Goal: Transaction & Acquisition: Obtain resource

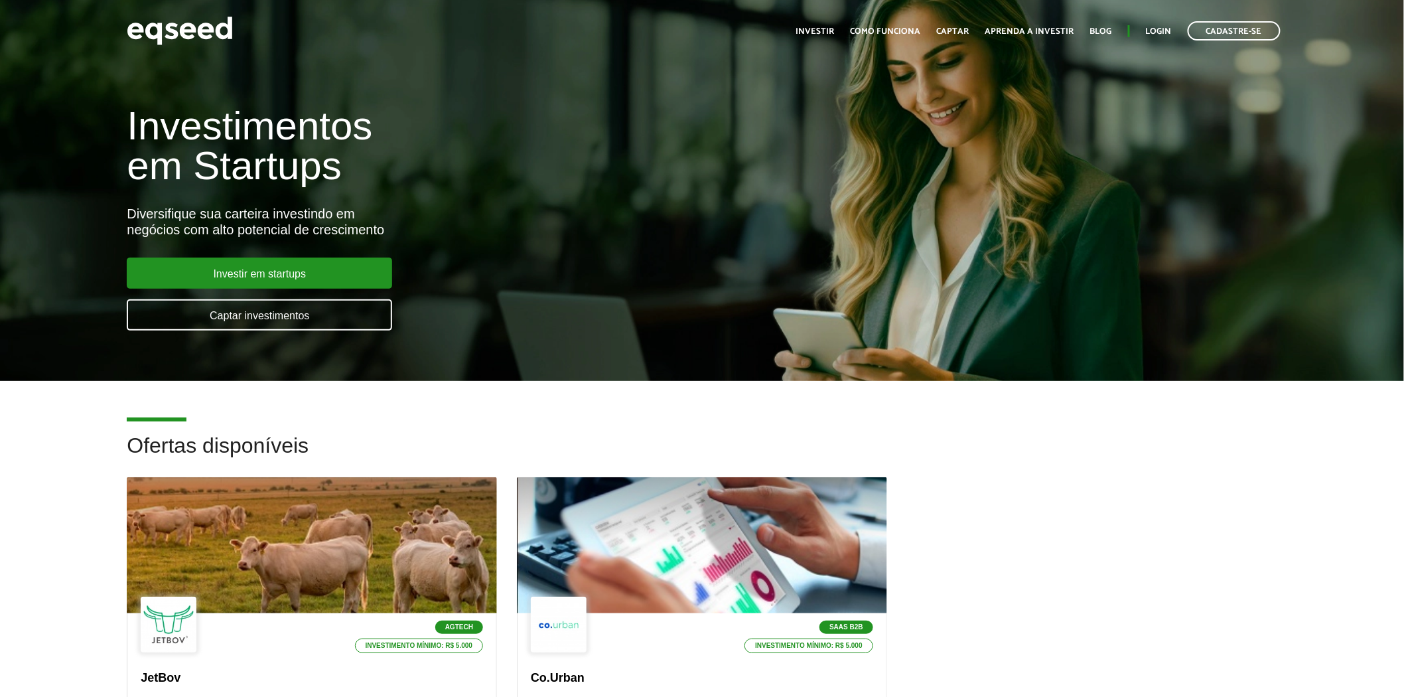
click at [1145, 25] on ul "Início Investir Como funciona Captar Aprenda a investir Blog Login Cadastre-se" at bounding box center [1038, 30] width 498 height 19
click at [1150, 27] on link "Login" at bounding box center [1159, 31] width 26 height 9
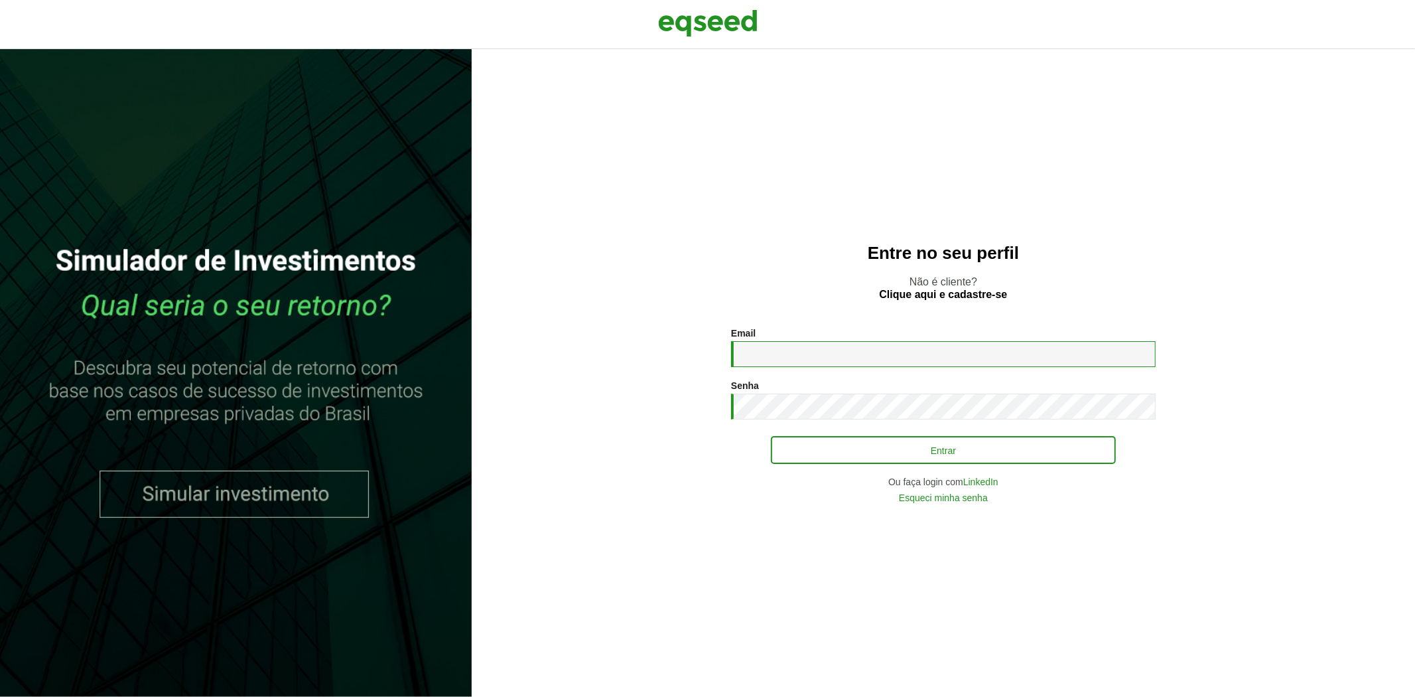
type input "**********"
click at [797, 447] on button "Entrar" at bounding box center [943, 449] width 345 height 25
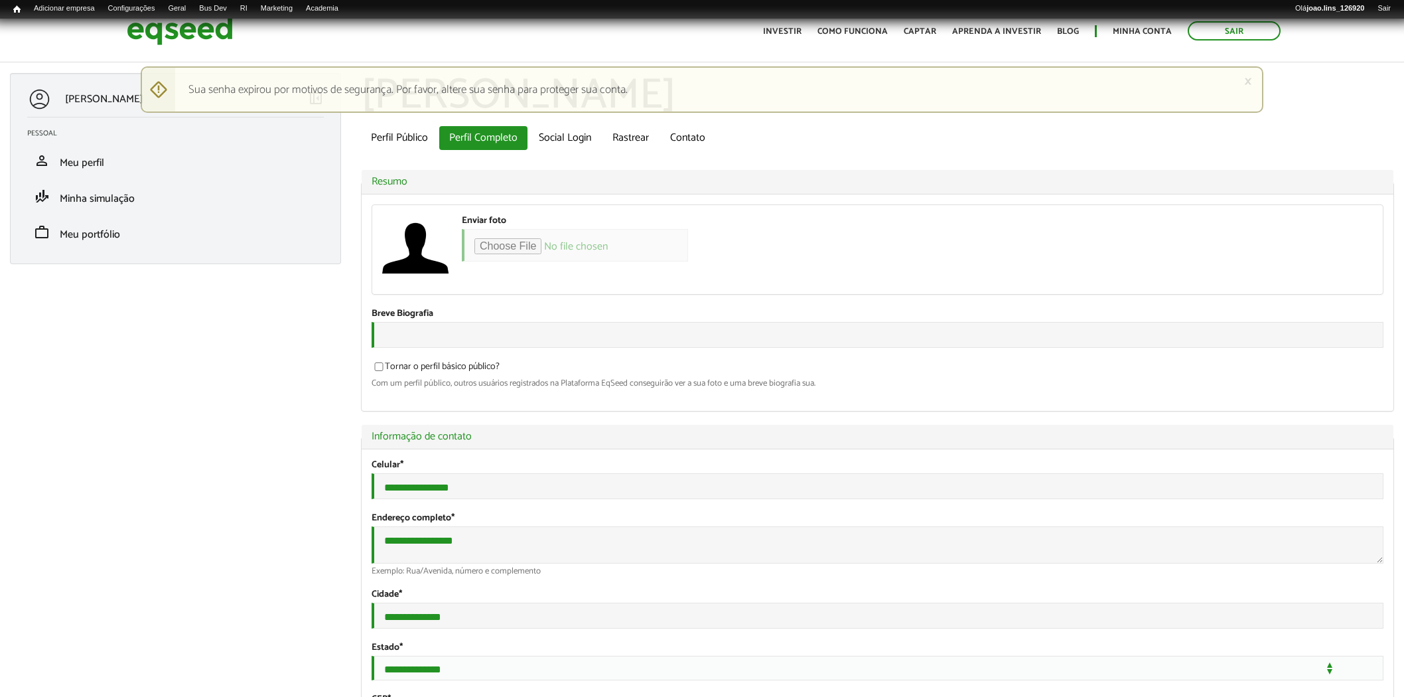
type input "*"
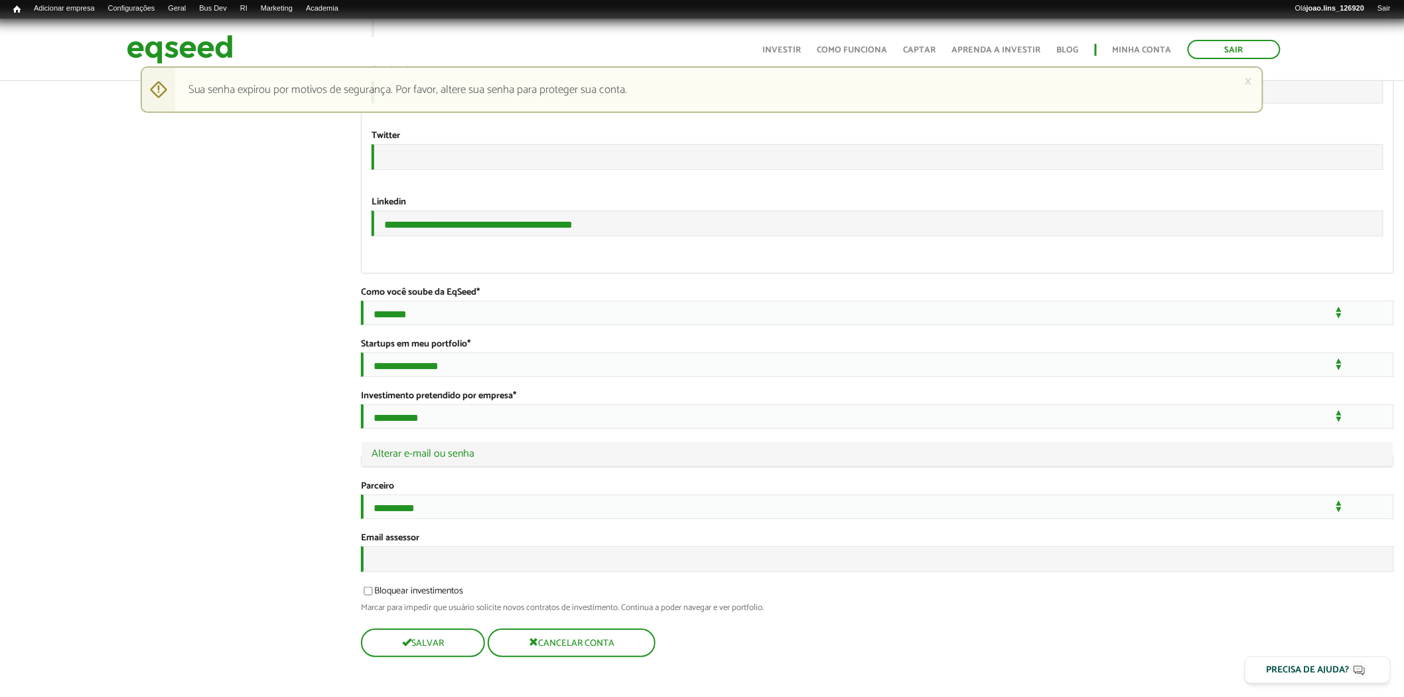
scroll to position [2263, 0]
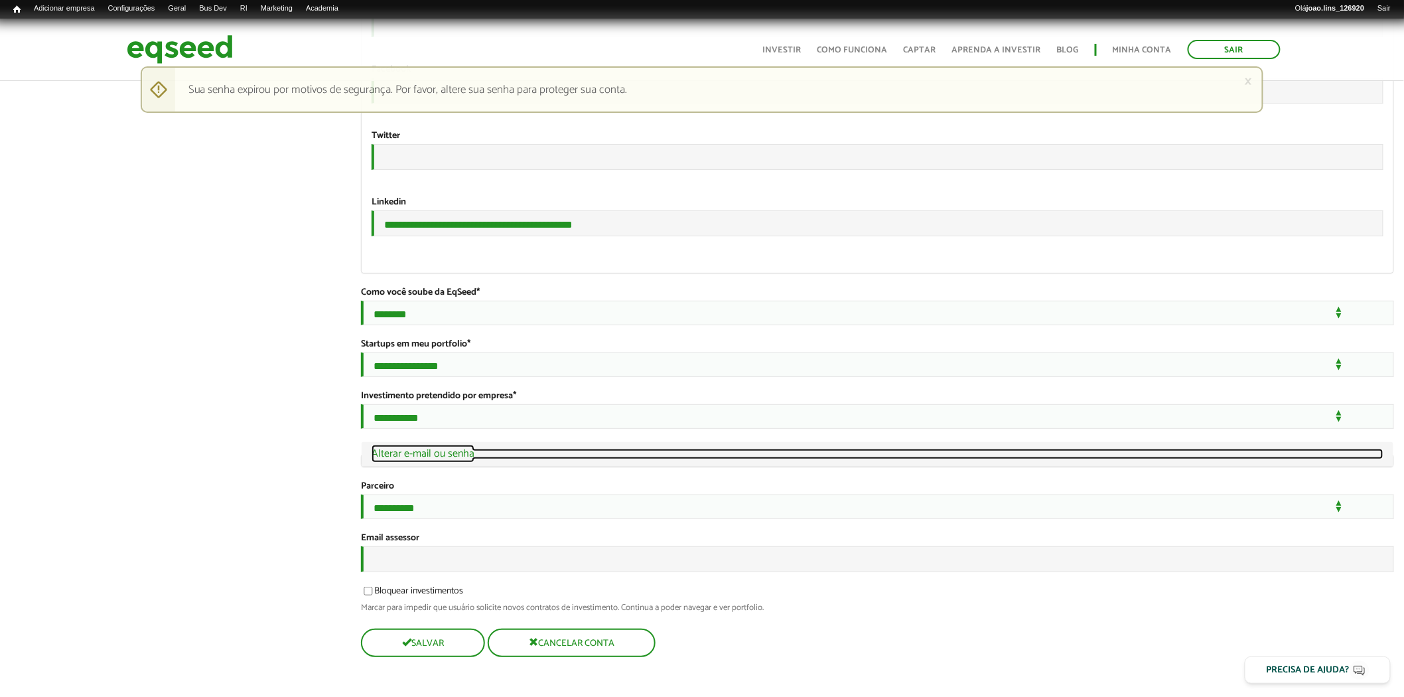
click at [405, 448] on link "Ocultar Alterar e-mail ou senha" at bounding box center [878, 453] width 1012 height 11
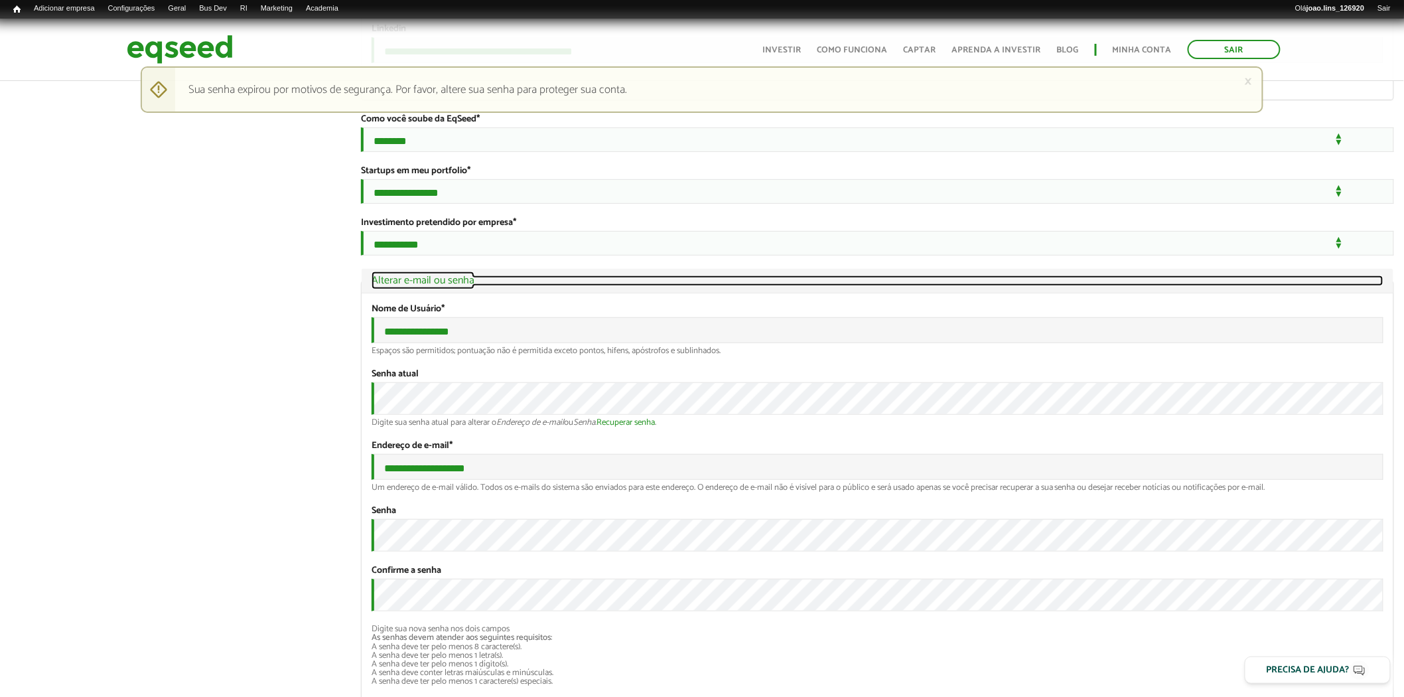
scroll to position [2553, 0]
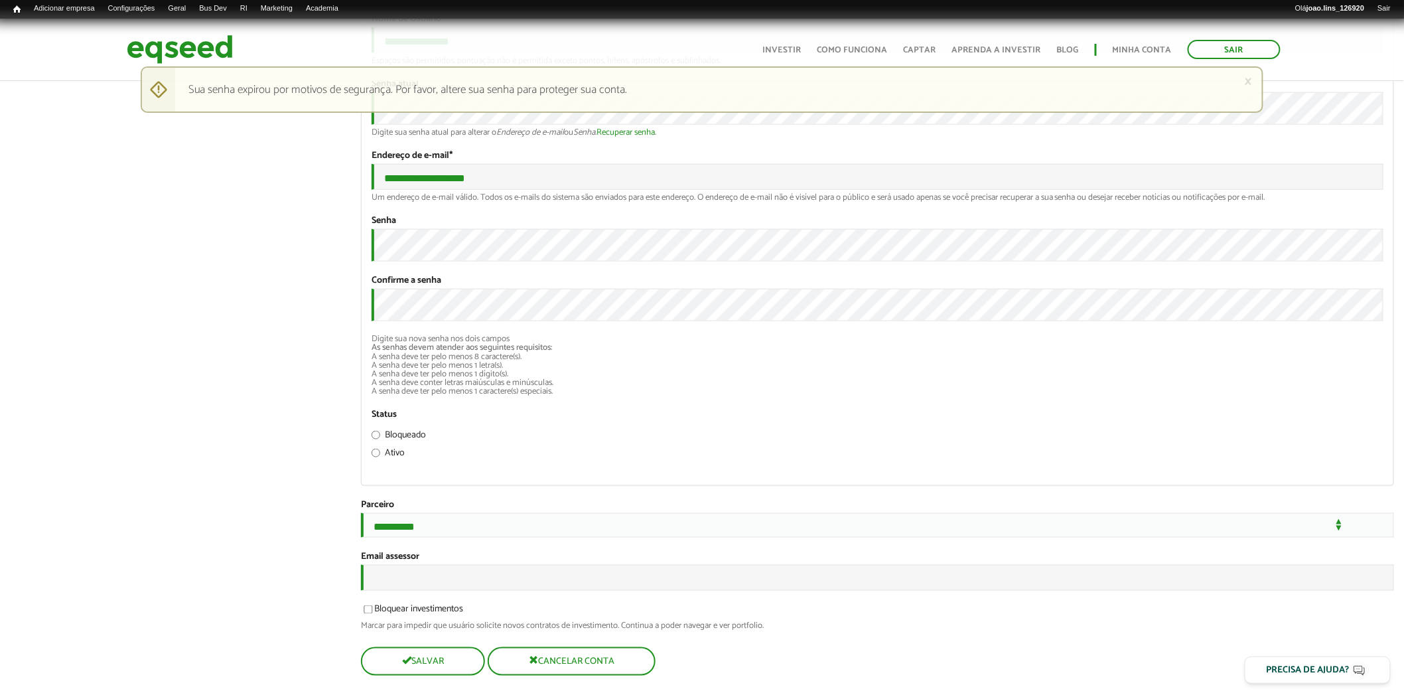
click at [734, 361] on li "A senha deve ter pelo menos 8 caractere(s)." at bounding box center [878, 356] width 1012 height 9
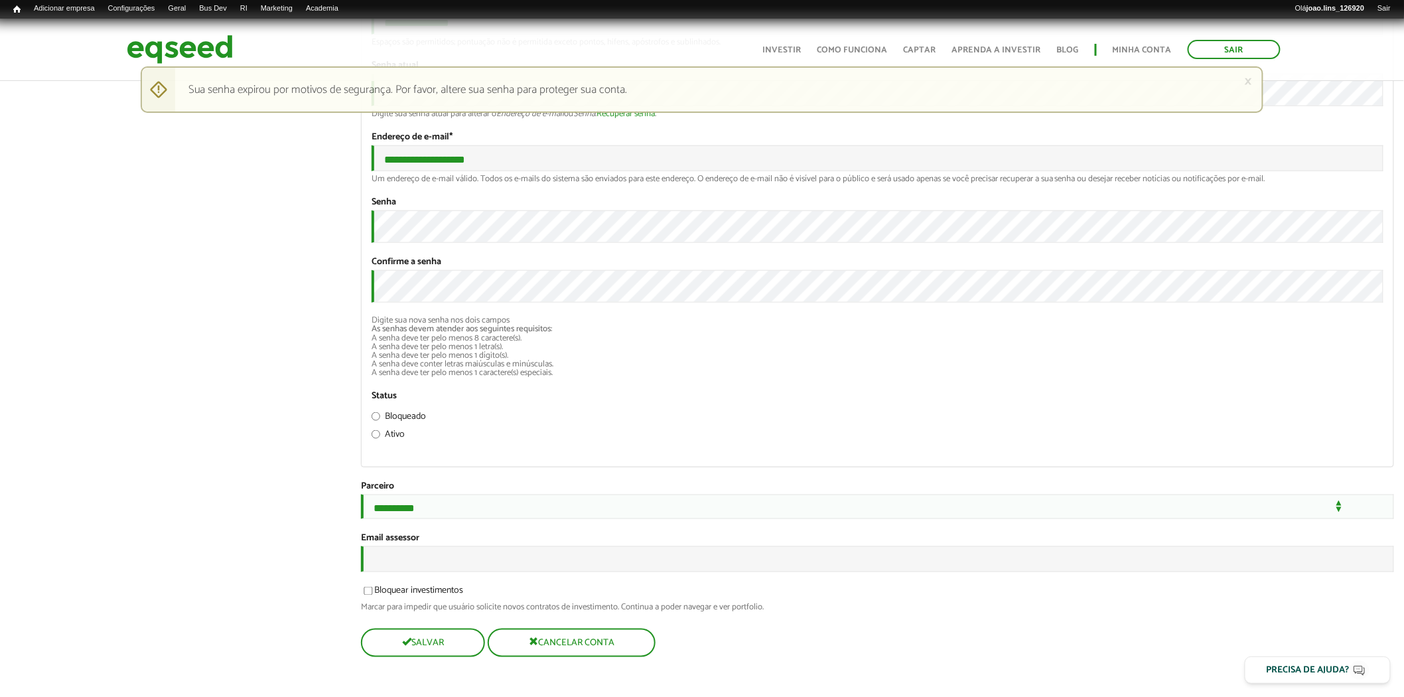
scroll to position [2758, 0]
click at [415, 640] on button "Salvar" at bounding box center [421, 643] width 121 height 26
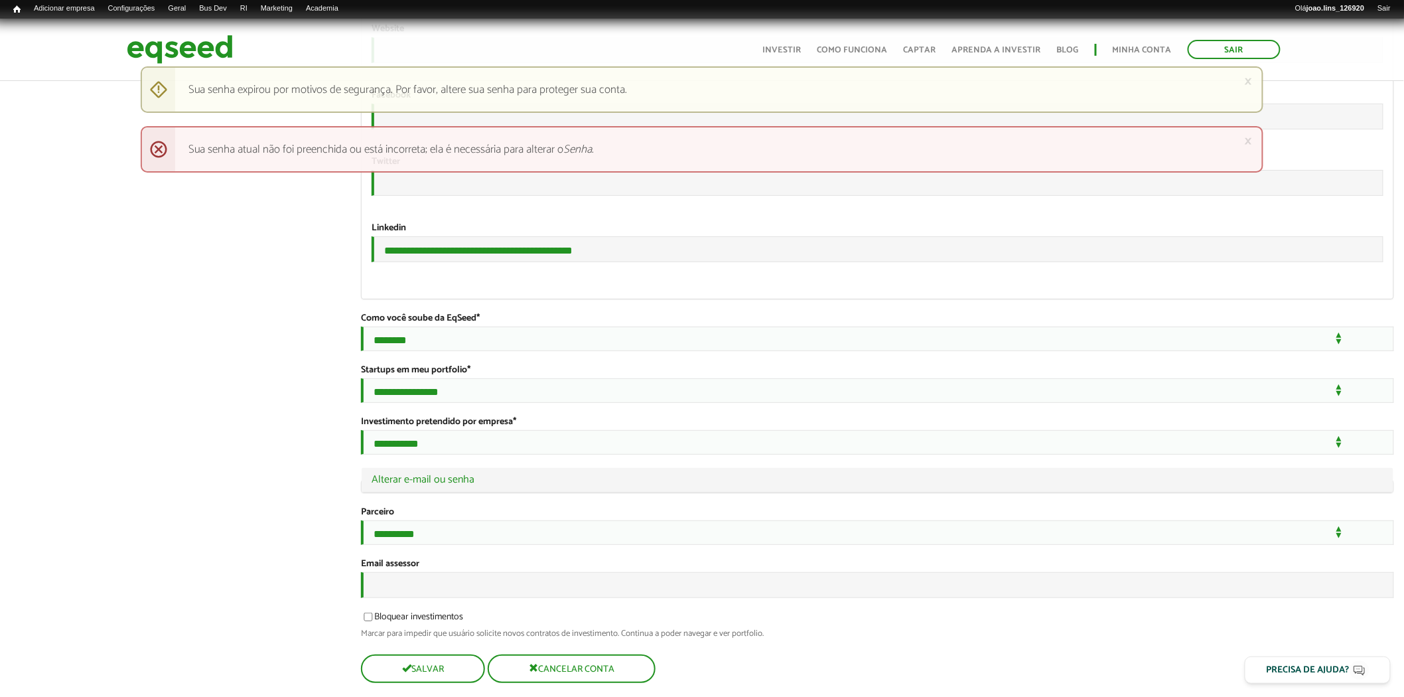
scroll to position [2263, 0]
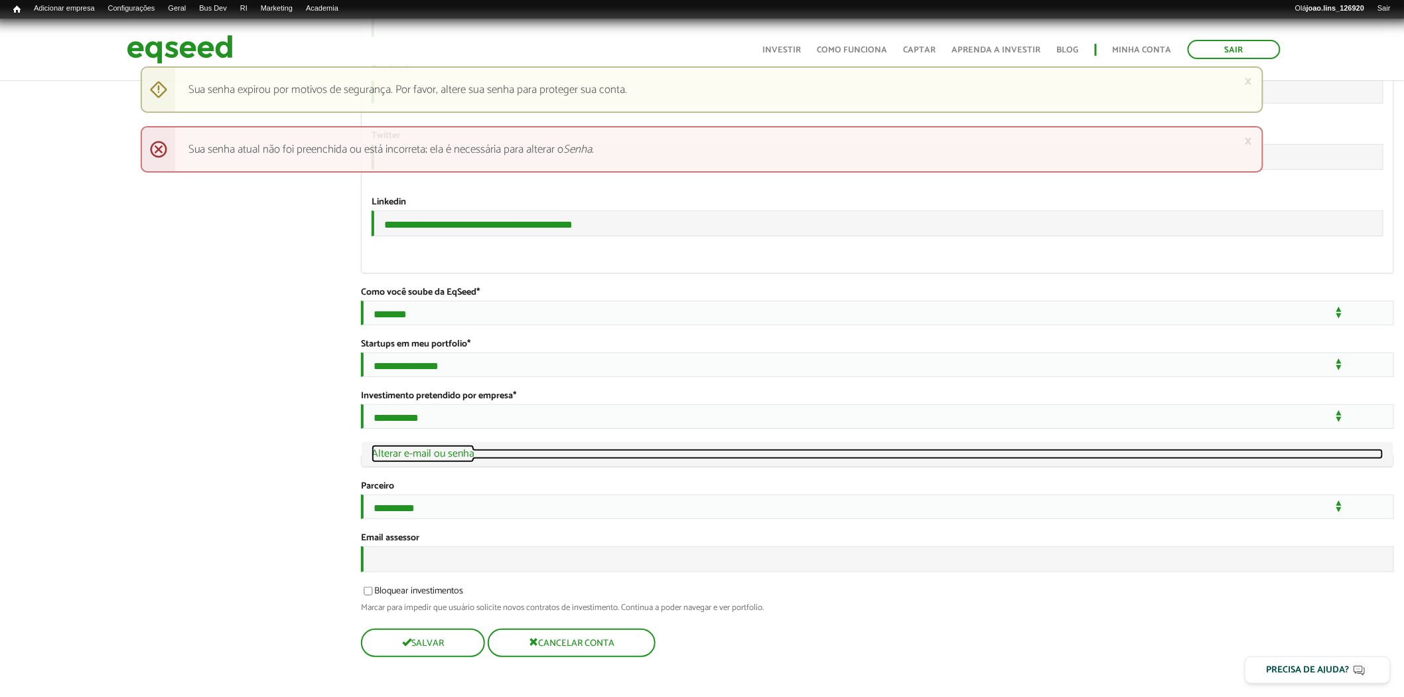
click at [421, 448] on link "Ocultar Alterar e-mail ou senha" at bounding box center [878, 453] width 1012 height 11
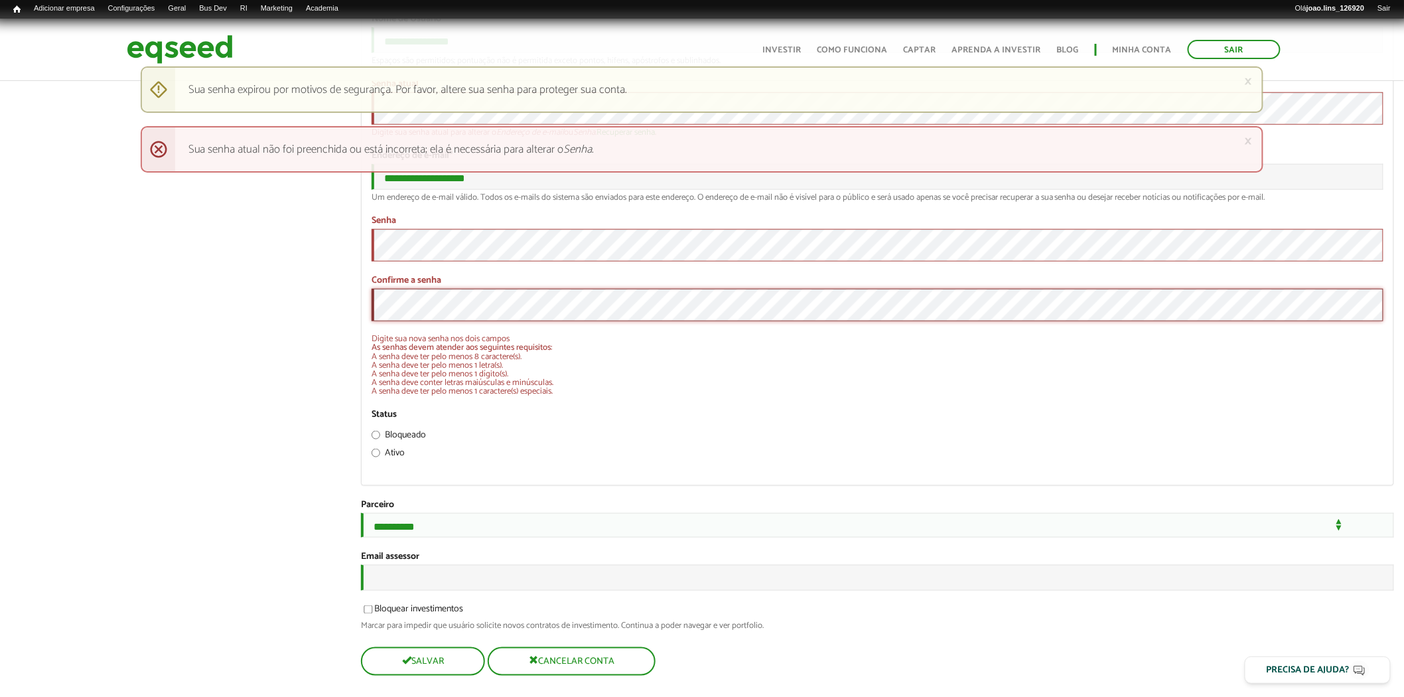
scroll to position [2758, 0]
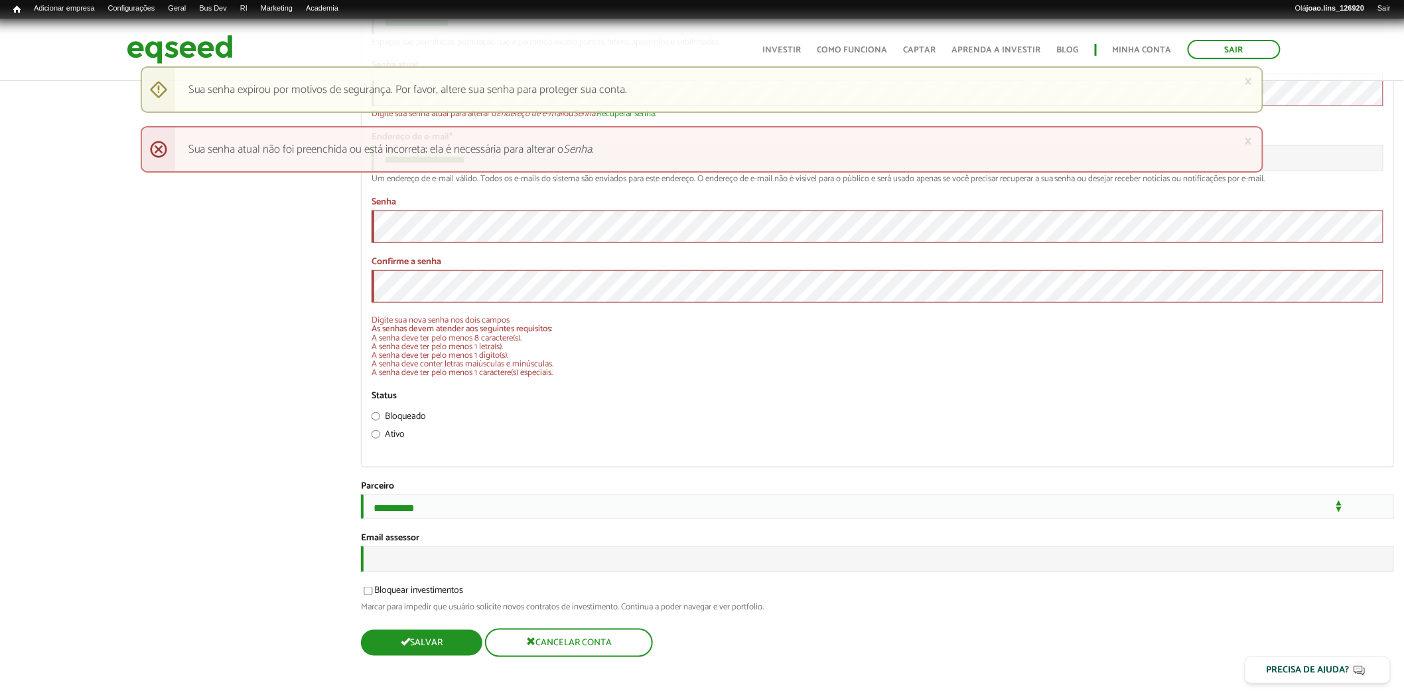
click at [433, 644] on button "Salvar" at bounding box center [421, 643] width 121 height 26
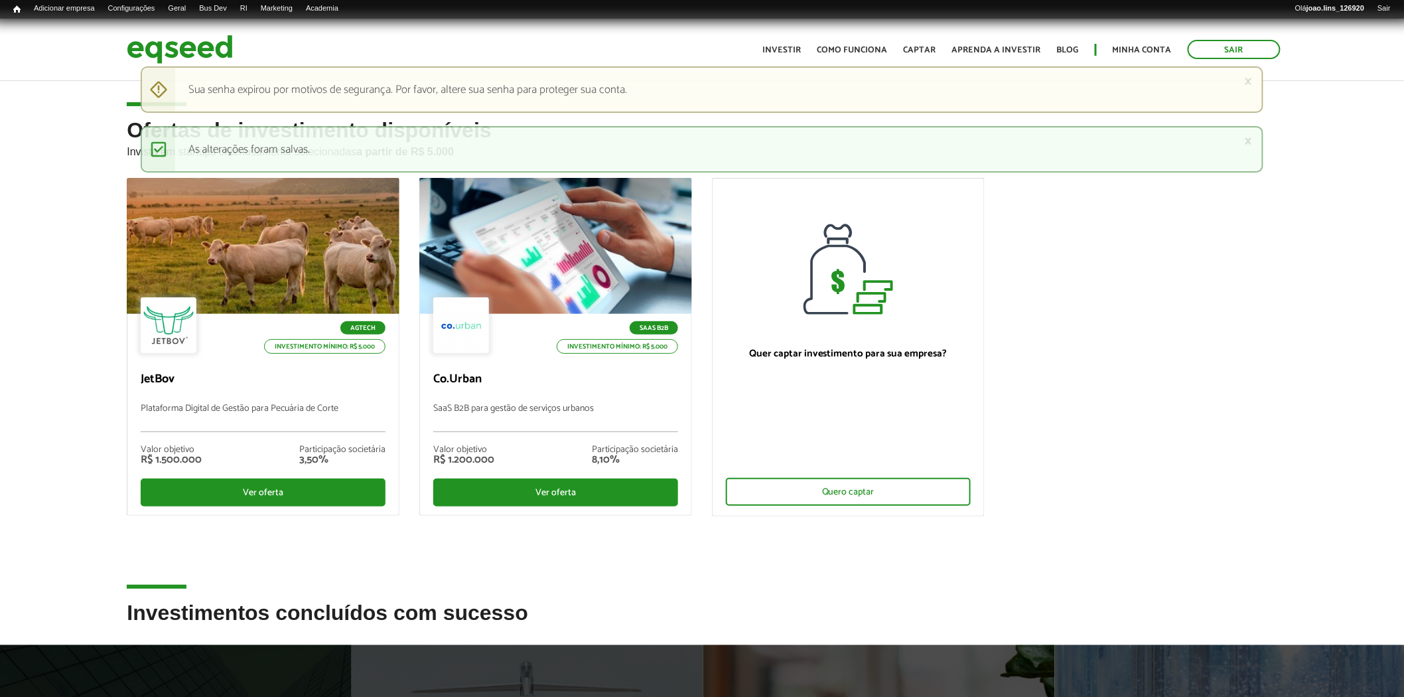
drag, startPoint x: 1209, startPoint y: 261, endPoint x: 1176, endPoint y: 253, distance: 34.9
click at [1203, 260] on ul "Agtech Investimento mínimo: R$ 5.000 JetBov Plataforma Digital de Gestão para P…" at bounding box center [702, 358] width 1170 height 361
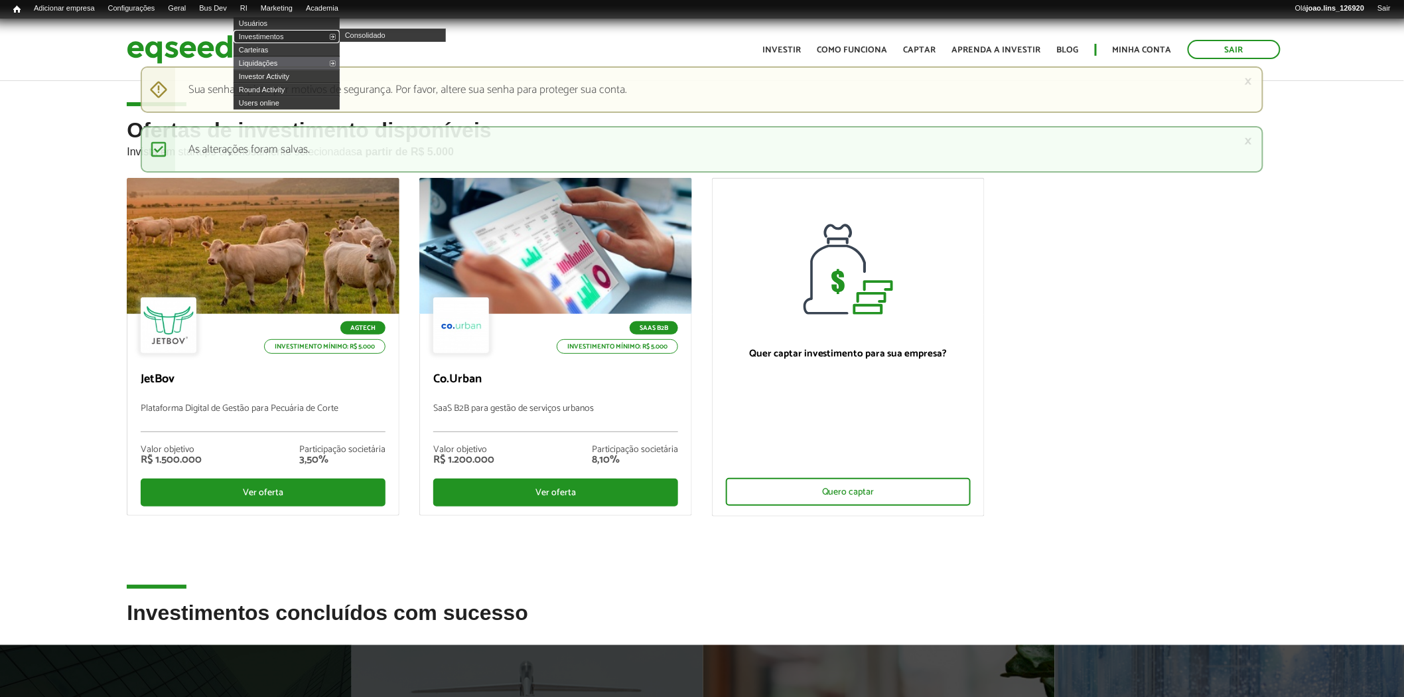
click at [269, 37] on link "Investimentos" at bounding box center [287, 36] width 106 height 13
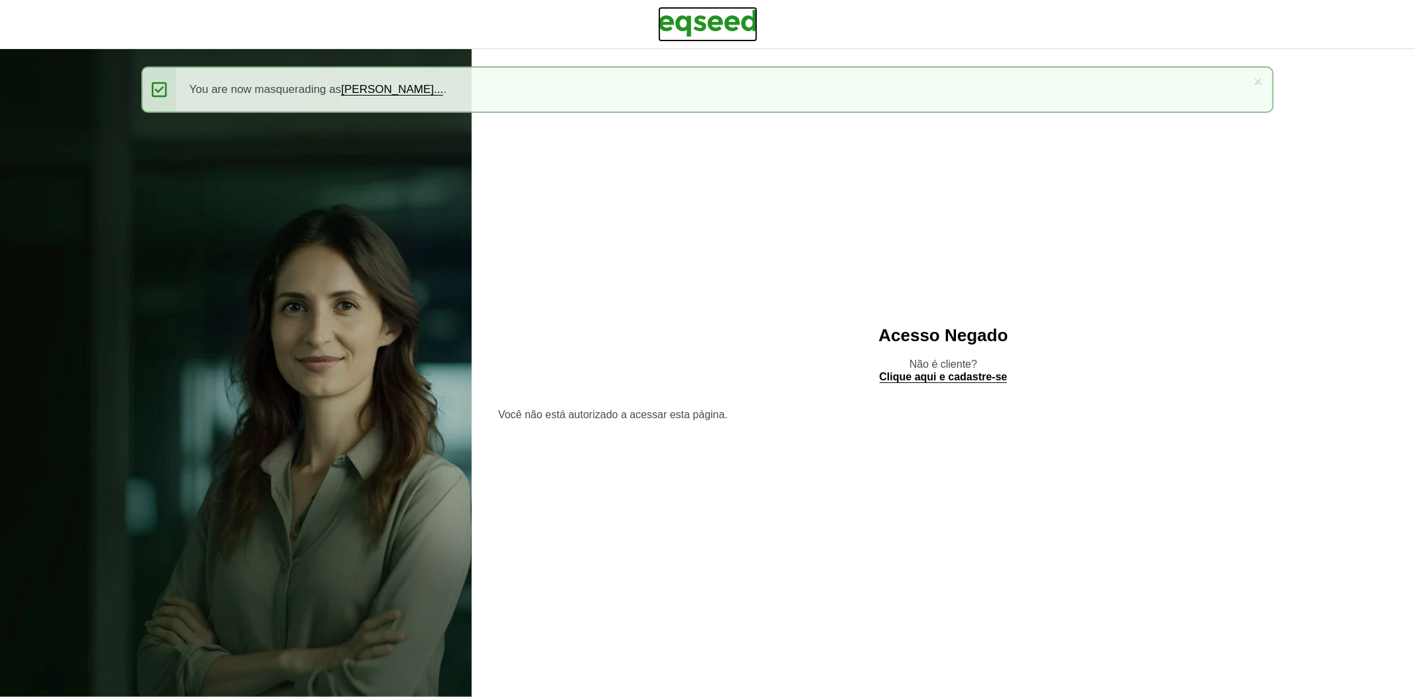
click at [730, 23] on img at bounding box center [708, 23] width 100 height 33
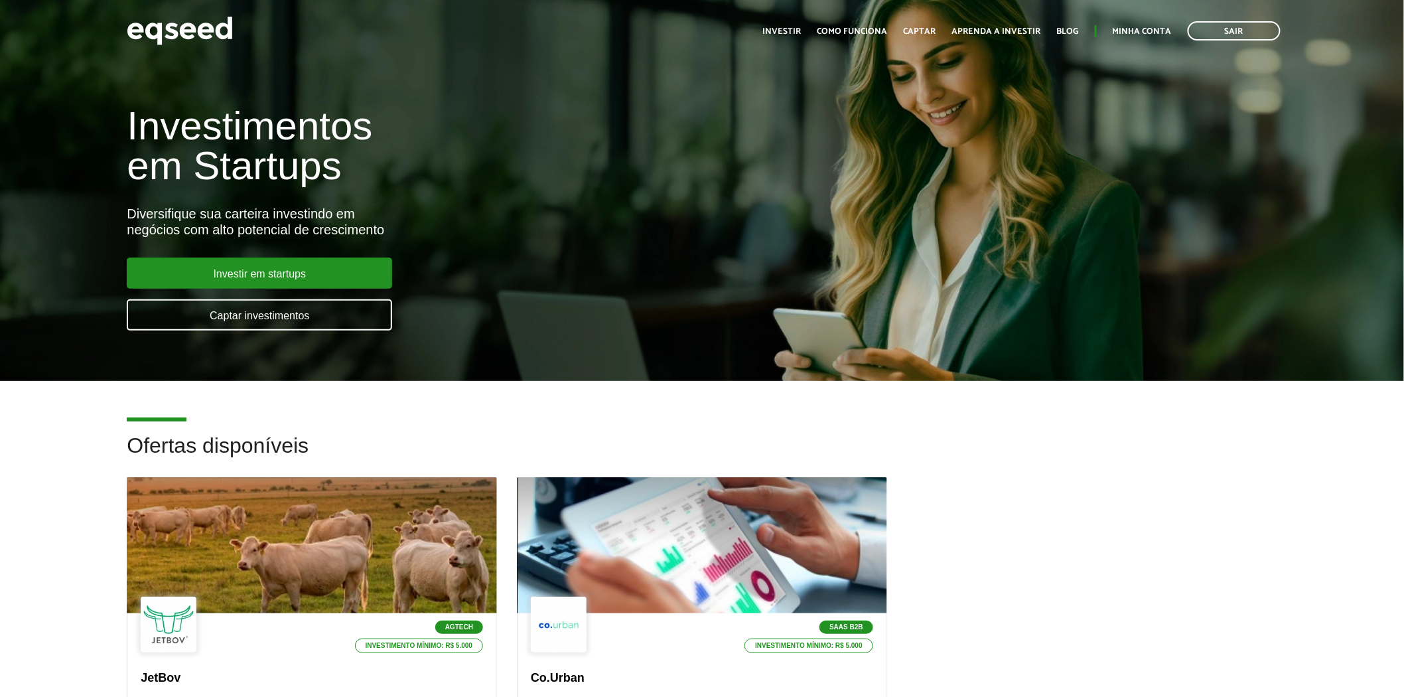
click at [1146, 23] on ul "Início Investir Como funciona Captar Aprenda a investir Blog Minha conta Sair" at bounding box center [1021, 30] width 531 height 19
click at [1144, 31] on link "Minha conta" at bounding box center [1142, 31] width 59 height 9
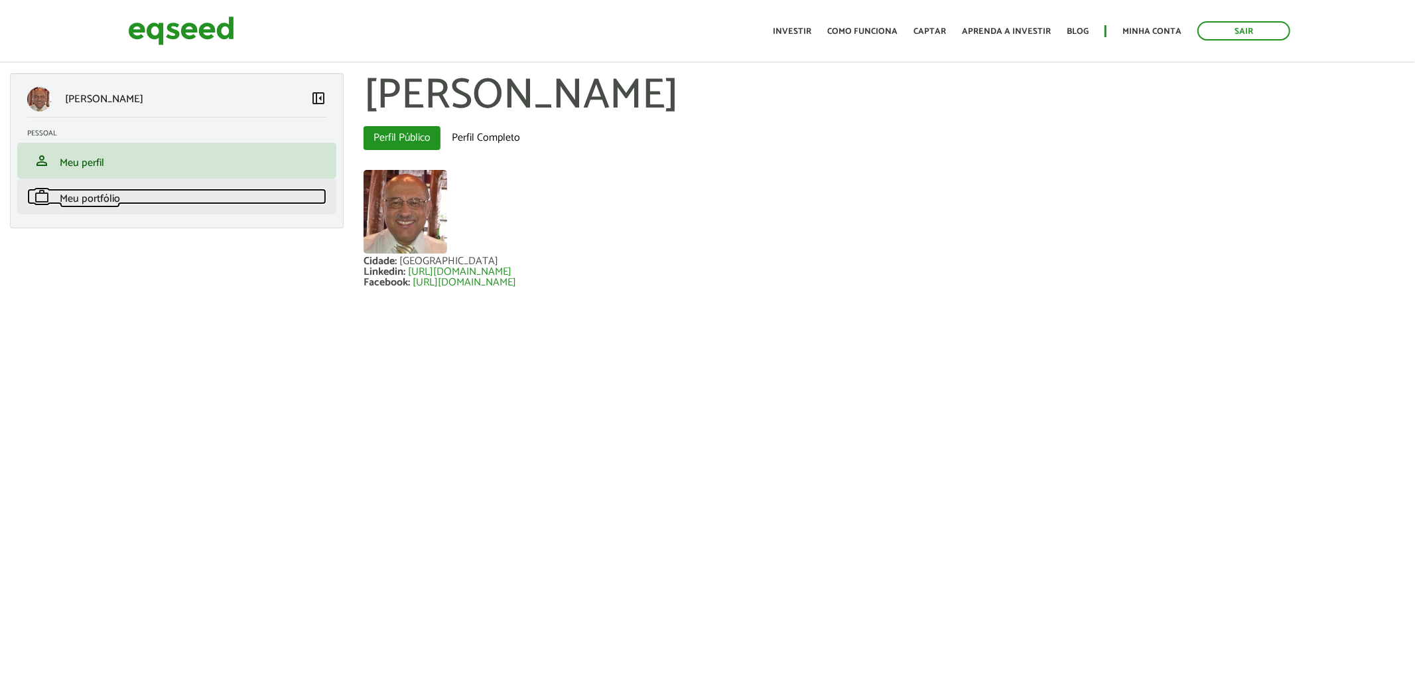
click at [95, 190] on span "Meu portfólio" at bounding box center [90, 199] width 60 height 18
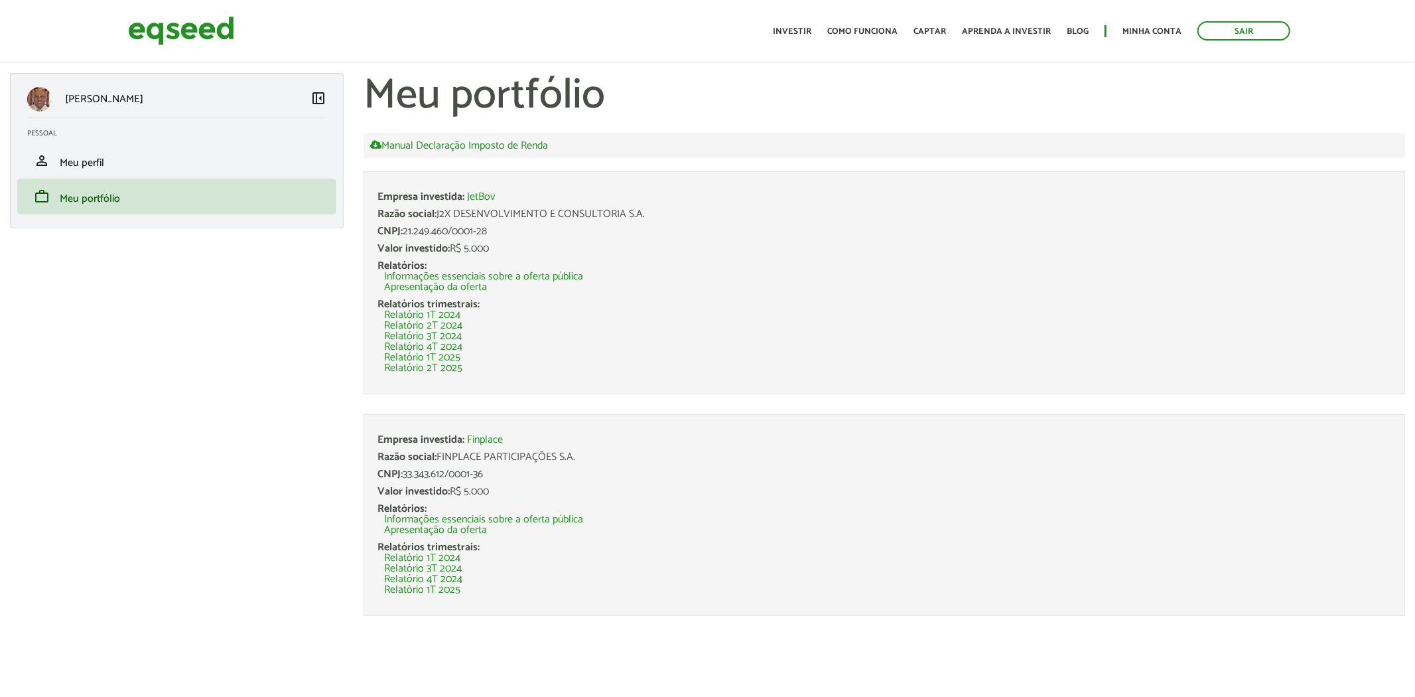
click at [244, 395] on div "[PERSON_NAME] left_panel_close [GEOGRAPHIC_DATA] person Meu perfil finance_mode…" at bounding box center [707, 354] width 1415 height 563
click at [433, 368] on link "Relatório 2T 2025" at bounding box center [423, 368] width 78 height 11
click at [1237, 36] on link "Sair" at bounding box center [1243, 30] width 93 height 19
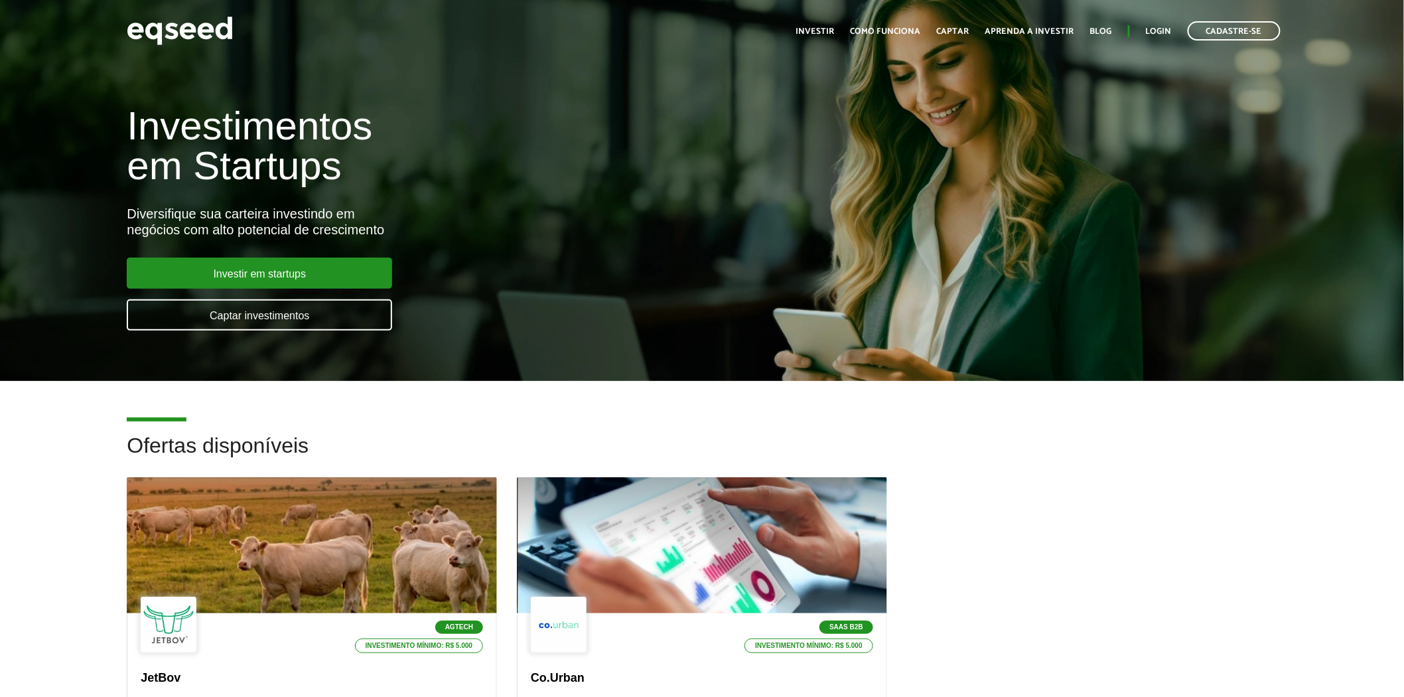
click at [1150, 23] on ul "Início Investir Como funciona Captar Aprenda a investir Blog Login Cadastre-se" at bounding box center [1038, 30] width 498 height 19
click at [1158, 31] on link "Login" at bounding box center [1159, 31] width 26 height 9
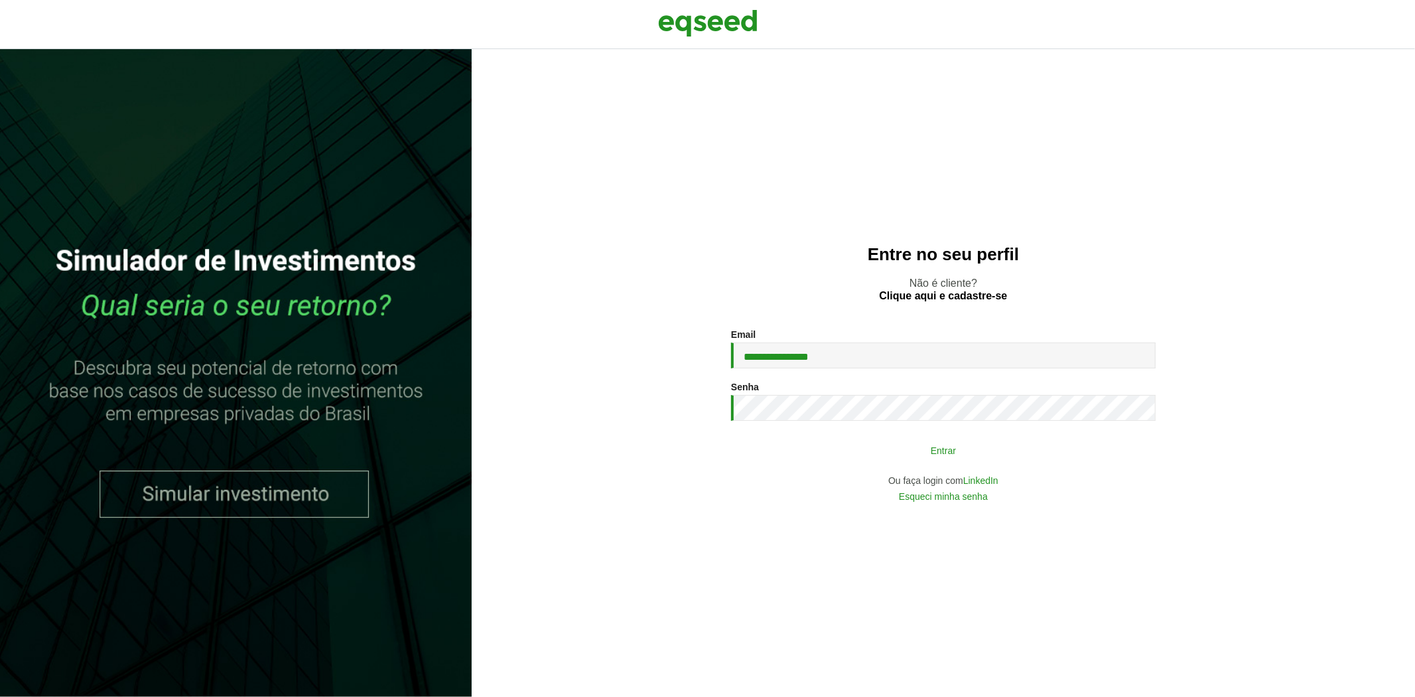
click at [801, 446] on button "Entrar" at bounding box center [943, 449] width 345 height 25
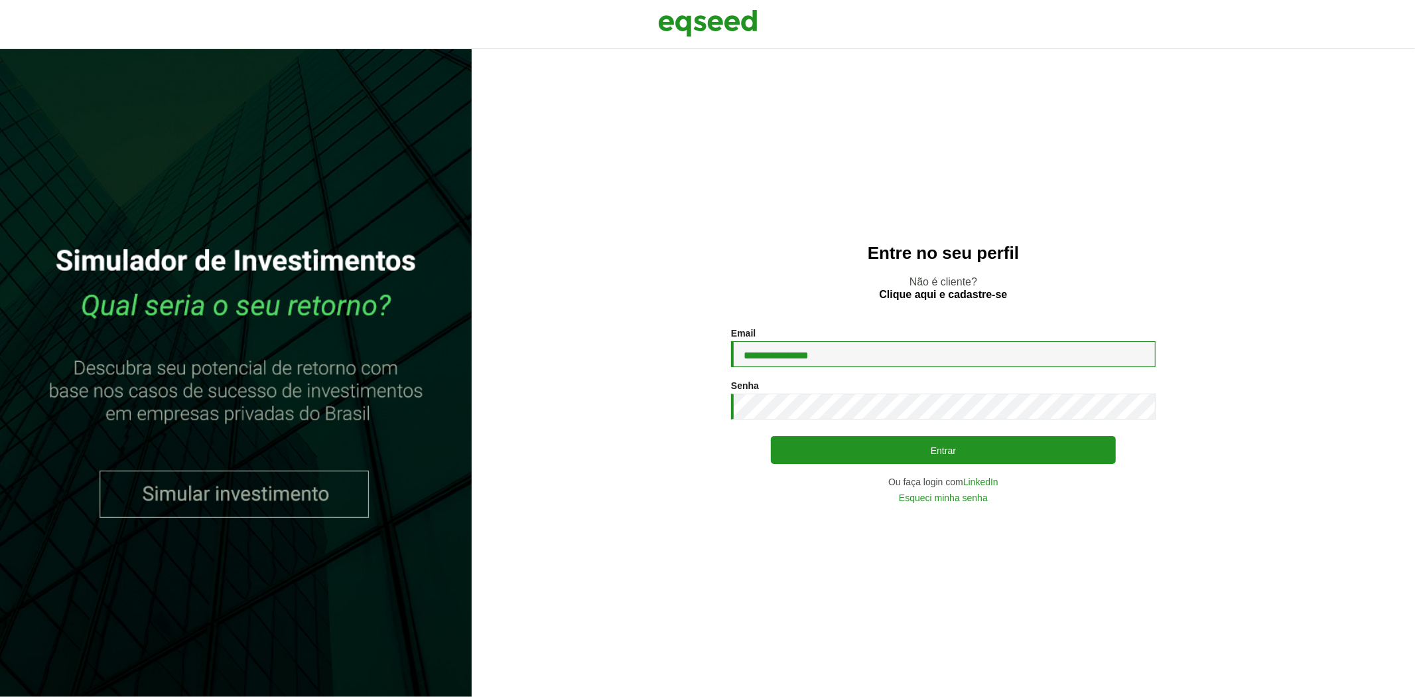
drag, startPoint x: 784, startPoint y: 354, endPoint x: 843, endPoint y: 350, distance: 59.2
click at [843, 350] on input "**********" at bounding box center [943, 354] width 425 height 26
type input "**********"
click at [725, 506] on div "**********" at bounding box center [943, 372] width 943 height 647
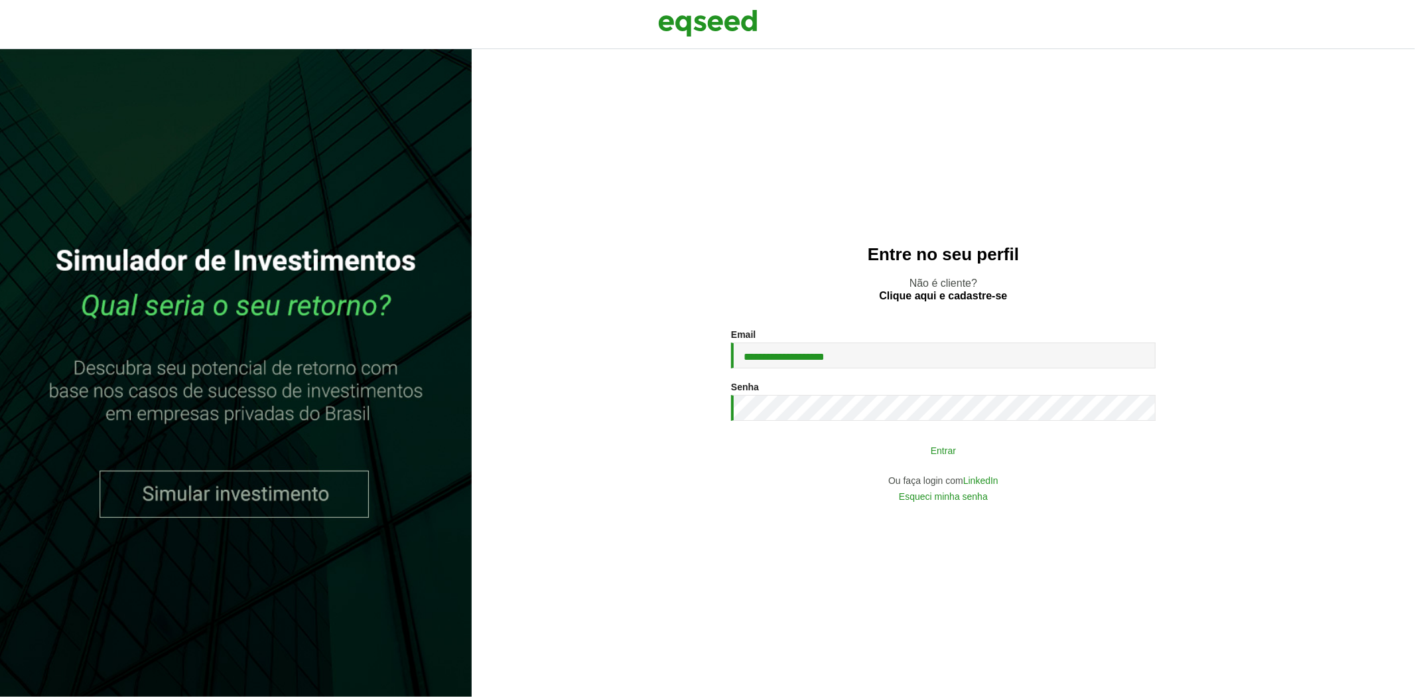
click at [790, 446] on button "Entrar" at bounding box center [943, 449] width 345 height 25
